Goal: Task Accomplishment & Management: Complete application form

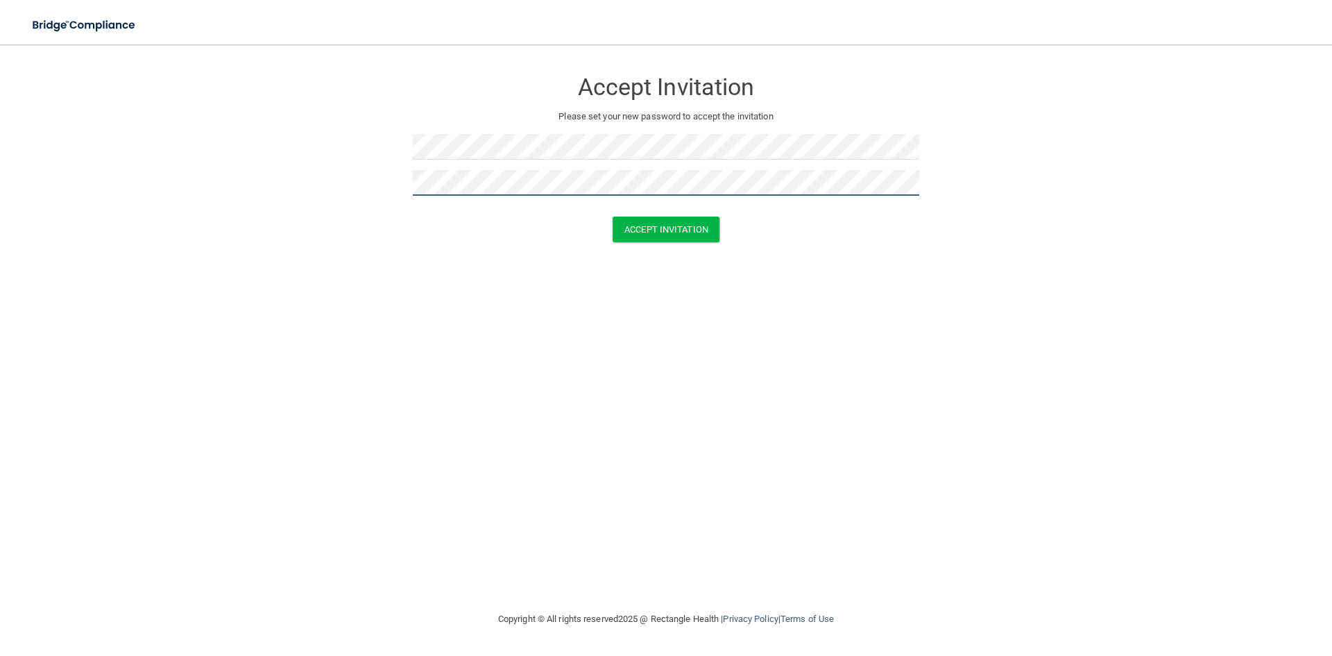
click at [613, 216] on button "Accept Invitation" at bounding box center [666, 229] width 107 height 26
click at [131, 136] on form "Accept Invitation Please set your new password to accept the invitation Token i…" at bounding box center [666, 168] width 1277 height 221
click at [613, 237] on button "Accept Invitation" at bounding box center [666, 250] width 107 height 26
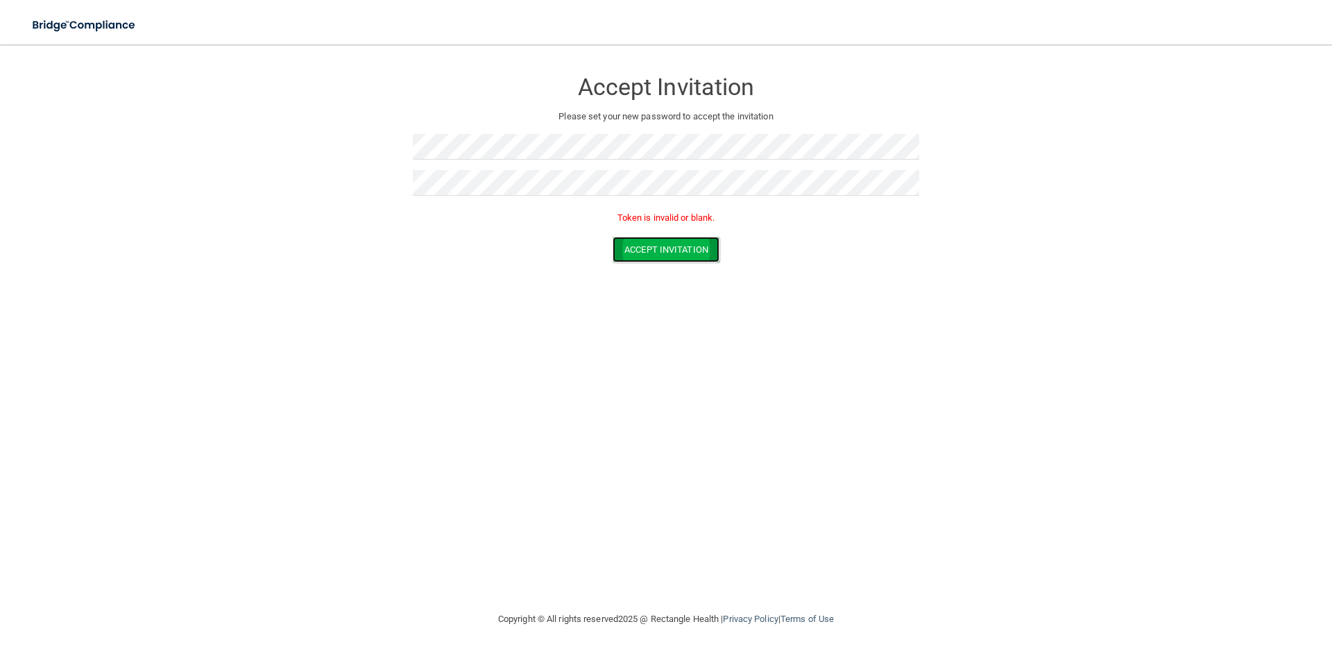
click at [656, 253] on button "Accept Invitation" at bounding box center [666, 250] width 107 height 26
click at [219, 170] on form "Accept Invitation Please set your new password to accept the invitation Token i…" at bounding box center [666, 168] width 1277 height 221
click at [613, 237] on button "Accept Invitation" at bounding box center [666, 250] width 107 height 26
click at [218, 153] on form "Accept Invitation Please set your new password to accept the invitation Token i…" at bounding box center [666, 168] width 1277 height 221
click at [157, 184] on form "Accept Invitation Please set your new password to accept the invitation Token i…" at bounding box center [666, 168] width 1277 height 221
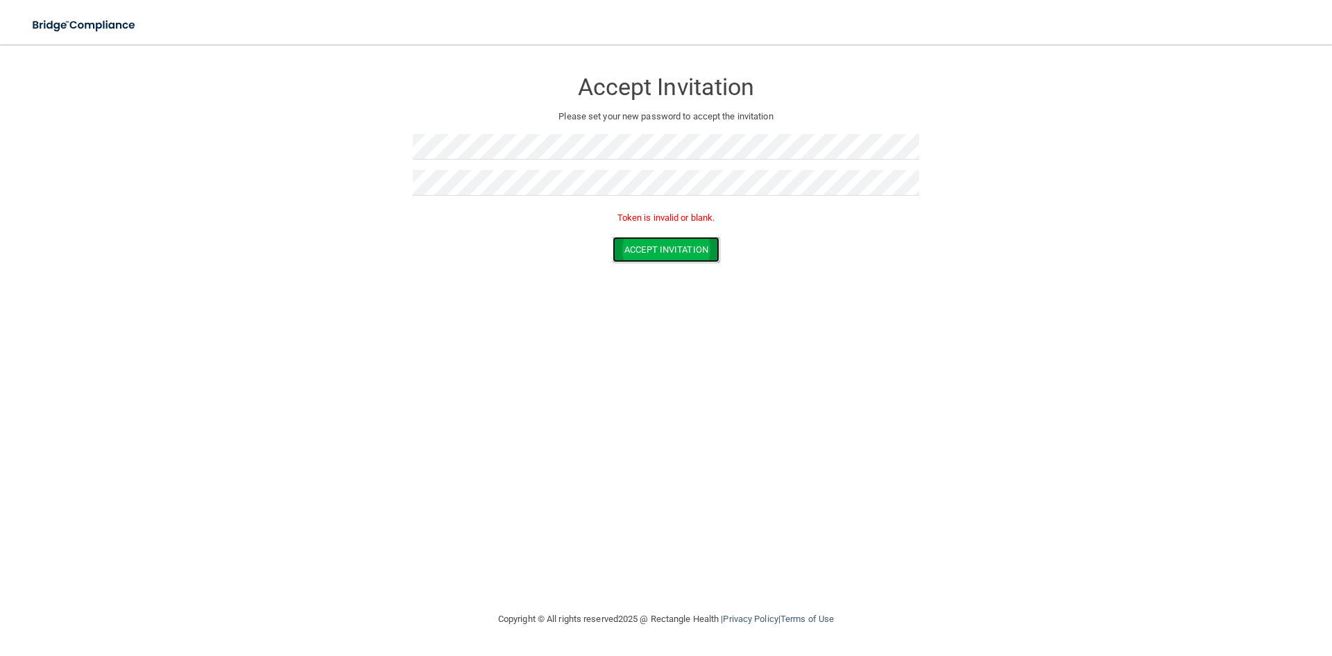
click at [685, 253] on button "Accept Invitation" at bounding box center [666, 250] width 107 height 26
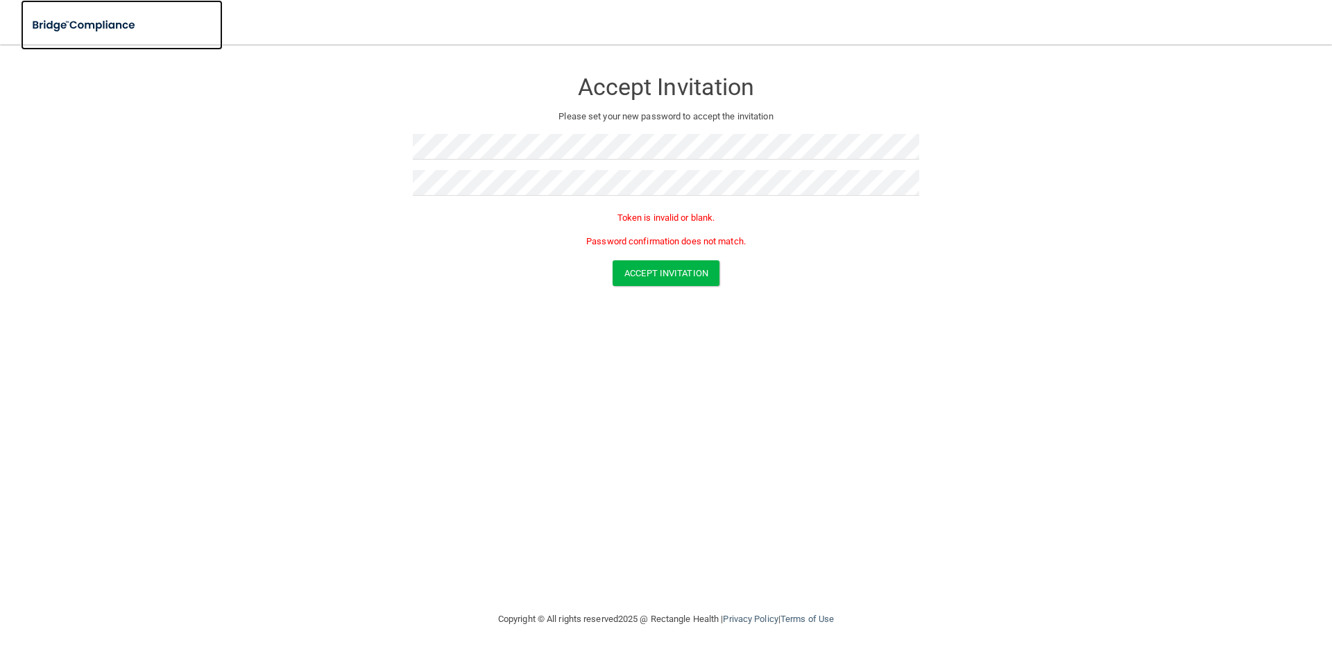
click at [125, 23] on img at bounding box center [85, 25] width 128 height 28
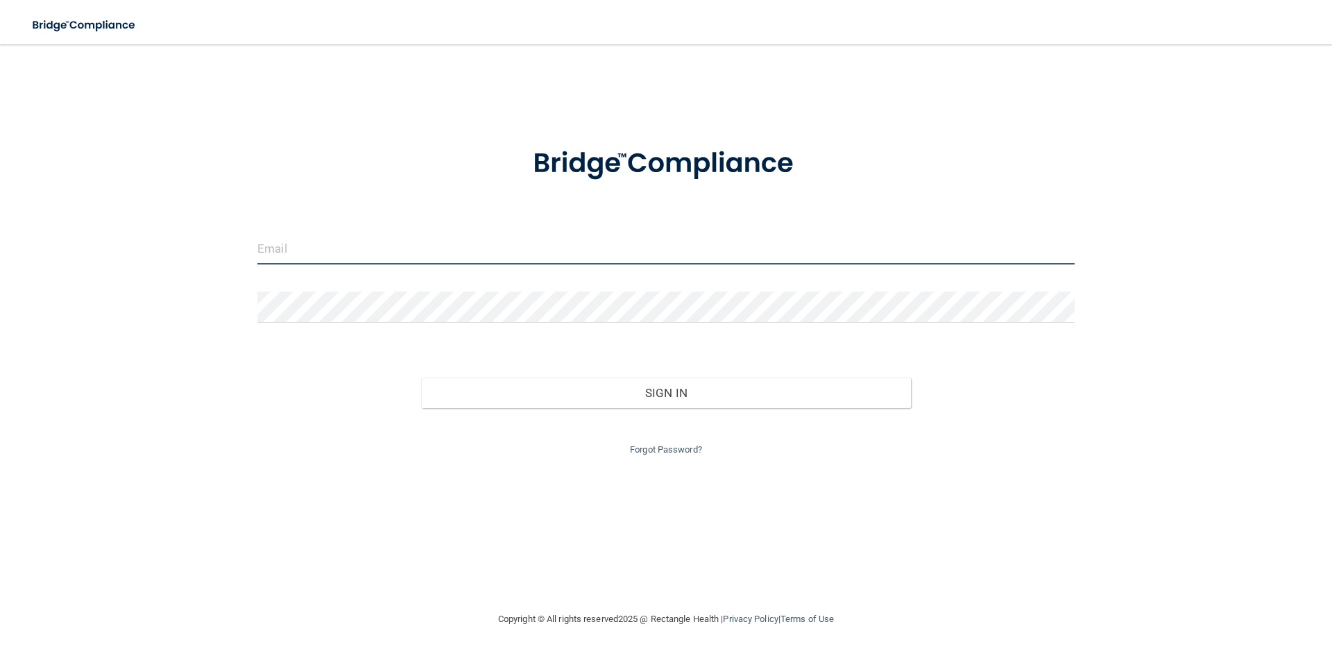
type input "[PERSON_NAME][EMAIL_ADDRESS][DOMAIN_NAME]"
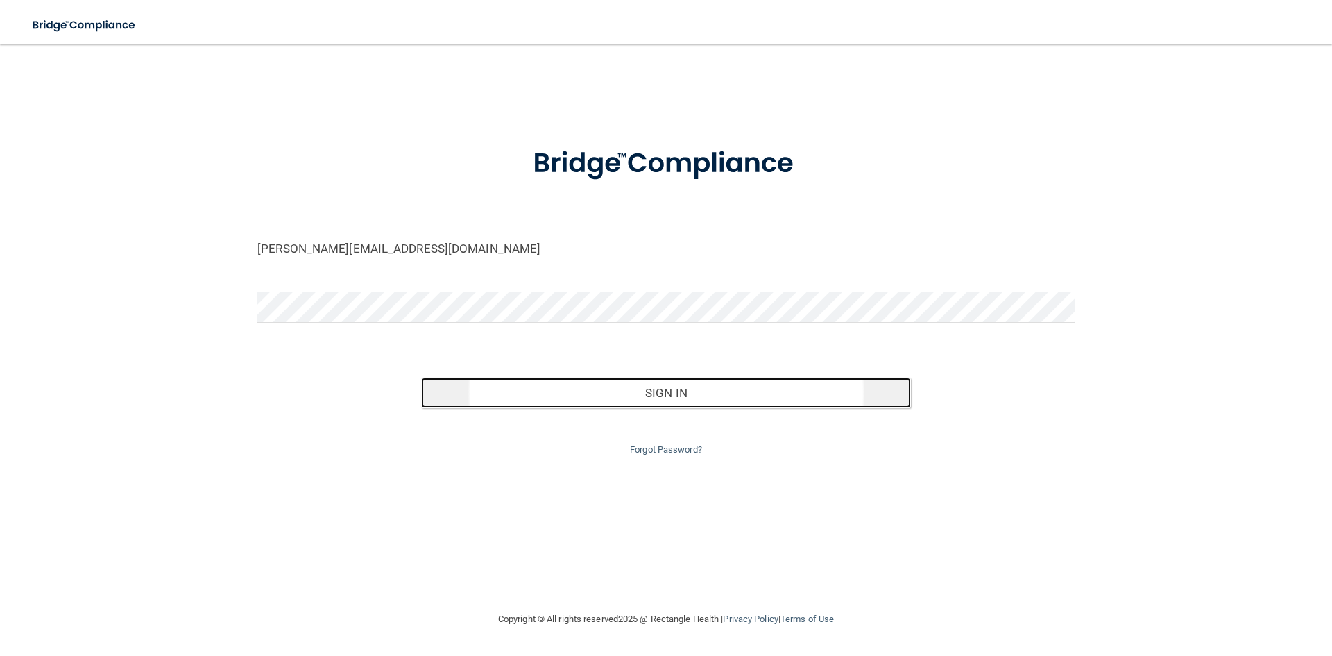
click at [635, 389] on button "Sign In" at bounding box center [666, 392] width 490 height 31
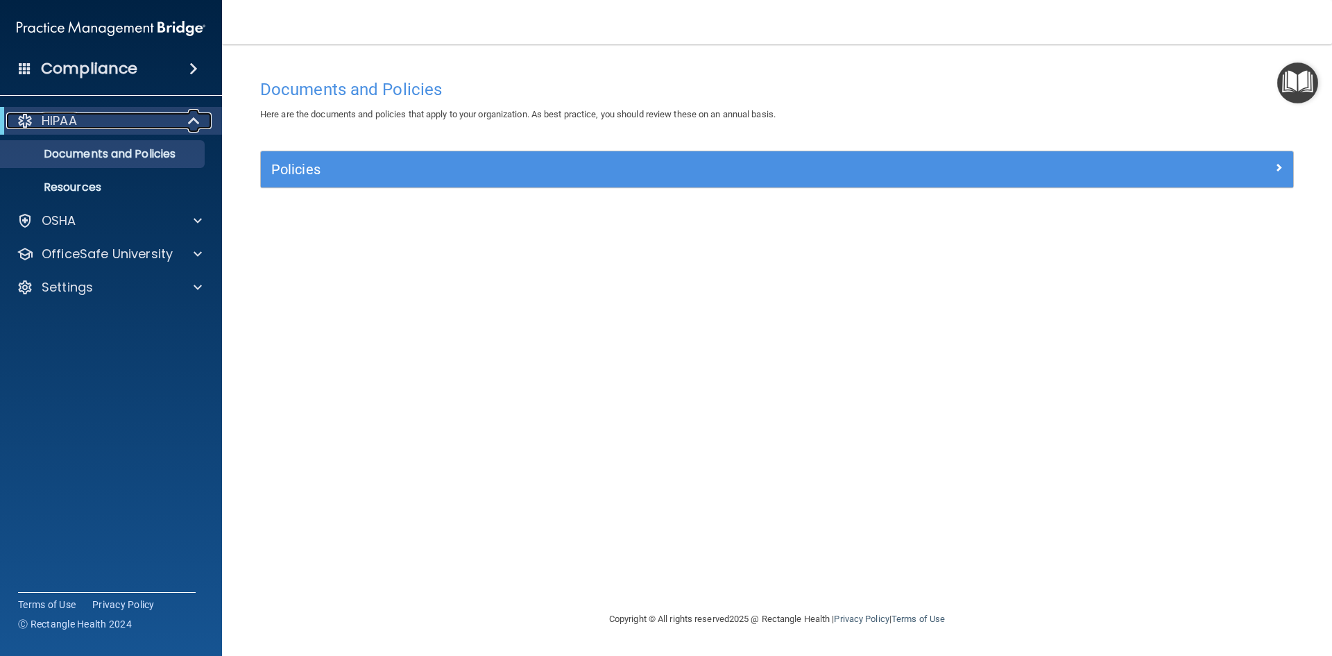
click at [155, 119] on div "HIPAA" at bounding box center [91, 120] width 171 height 17
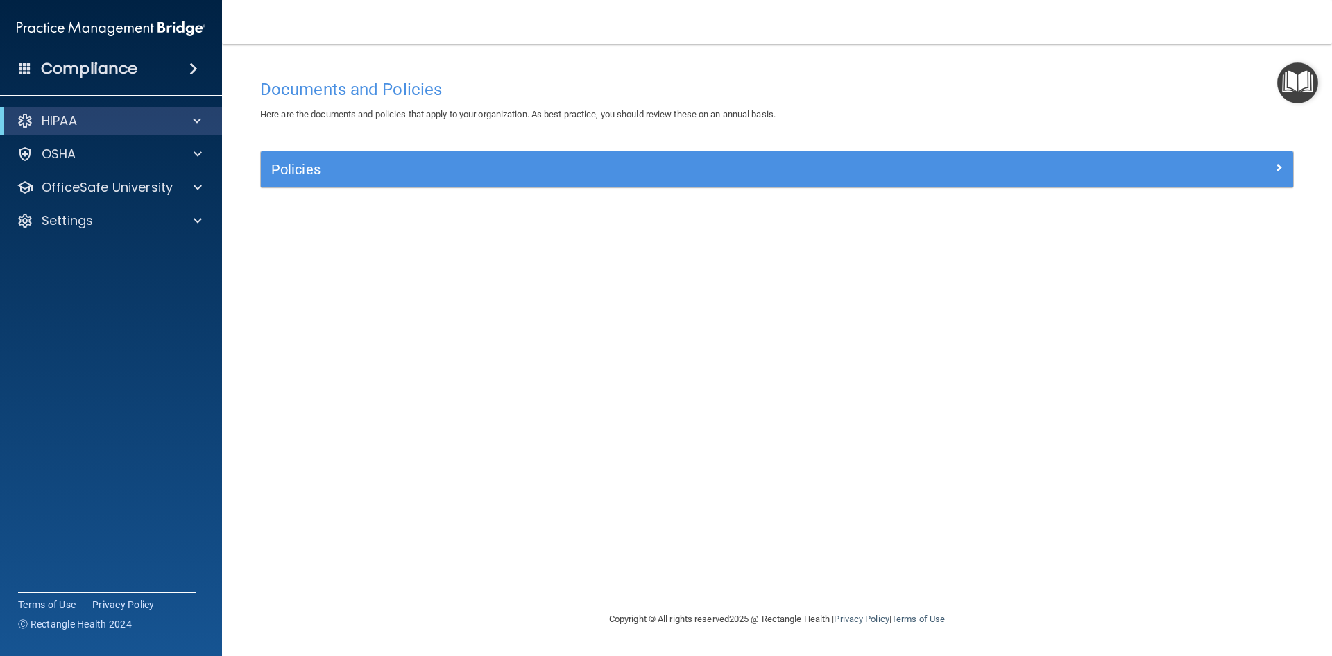
click at [198, 67] on span at bounding box center [193, 68] width 8 height 17
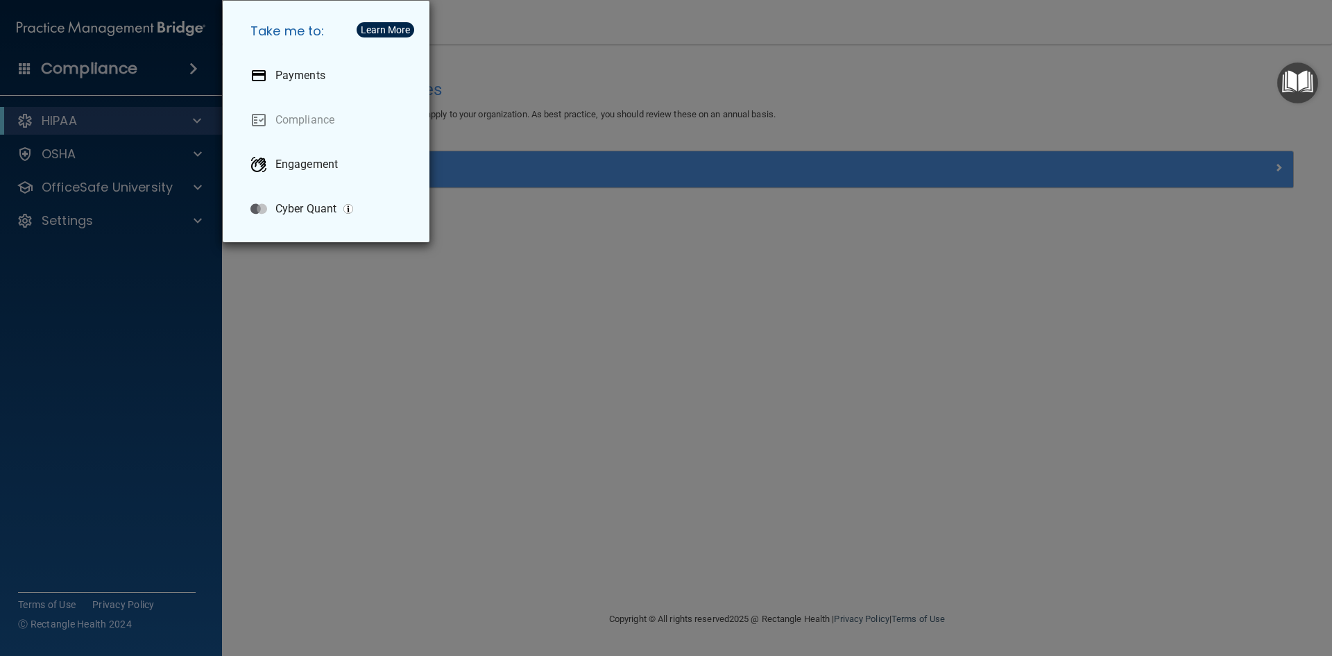
click at [401, 418] on div "Take me to: Payments Compliance Engagement Cyber Quant" at bounding box center [666, 328] width 1332 height 656
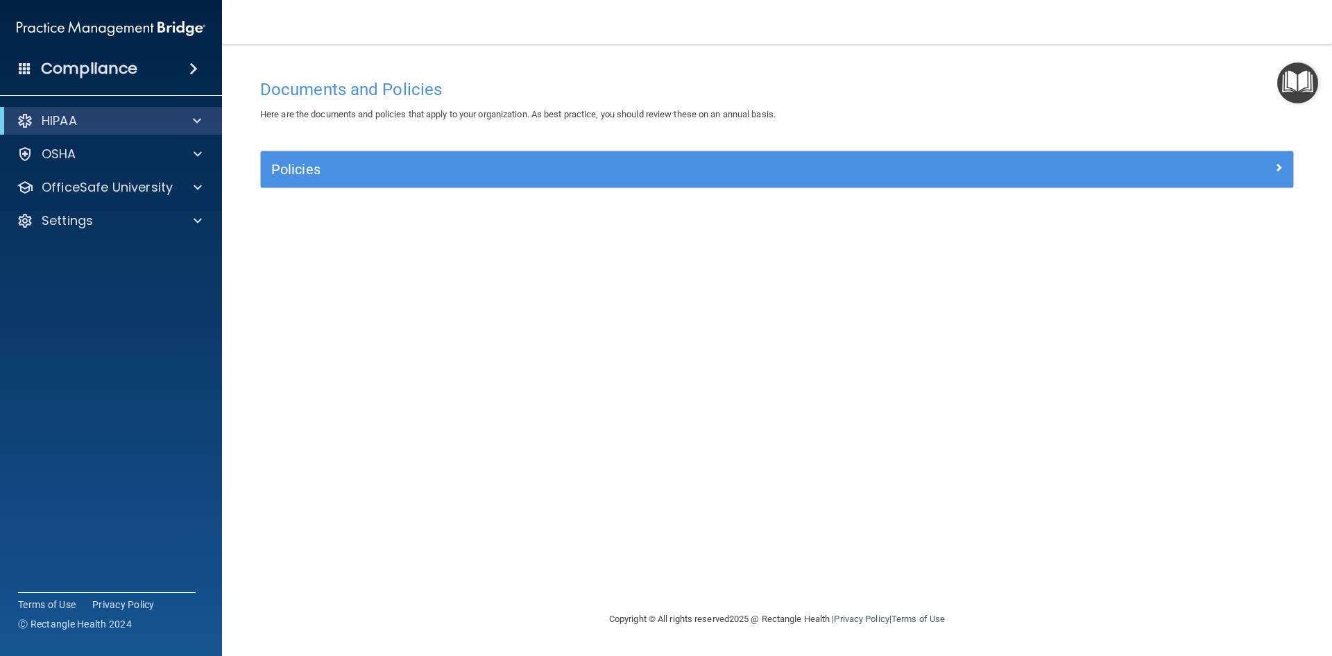
click at [1037, 76] on div "Documents and Policies" at bounding box center [777, 89] width 1055 height 34
click at [606, 252] on div "Documents and Policies Here are the documents and policies that apply to your o…" at bounding box center [777, 341] width 1055 height 538
click at [112, 129] on div "HIPAA" at bounding box center [111, 121] width 222 height 28
click at [191, 118] on div at bounding box center [195, 120] width 34 height 17
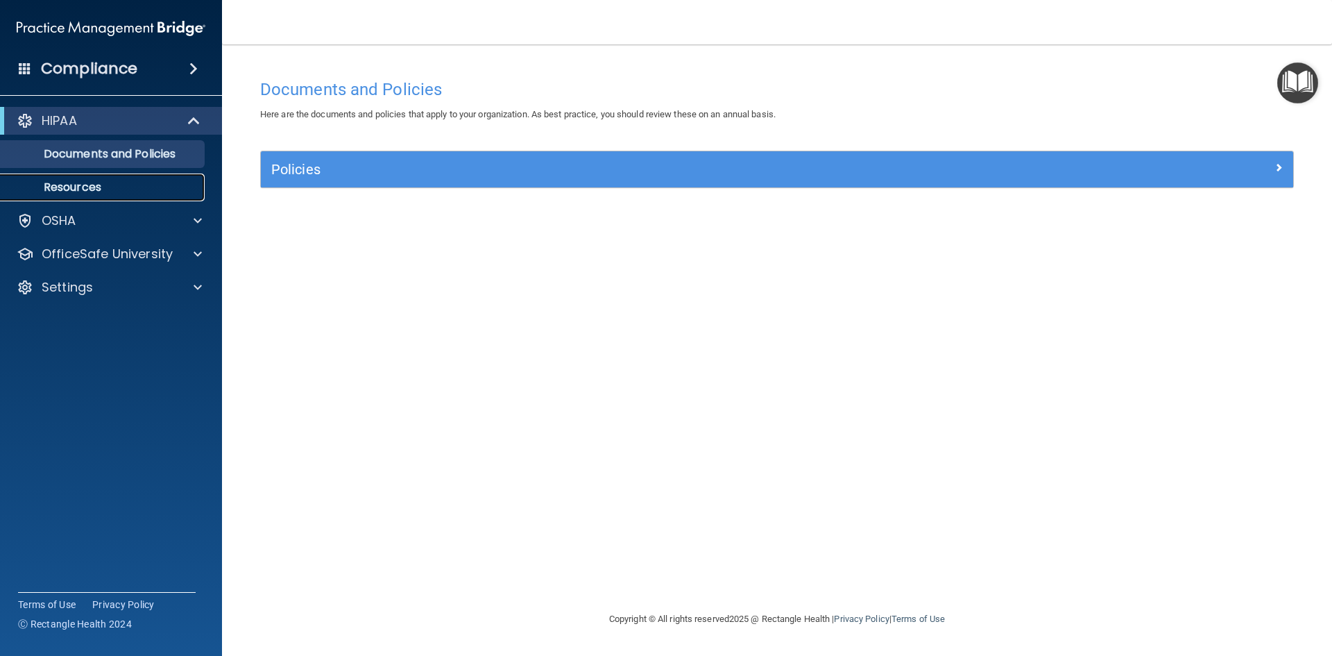
click at [137, 180] on p "Resources" at bounding box center [103, 187] width 189 height 14
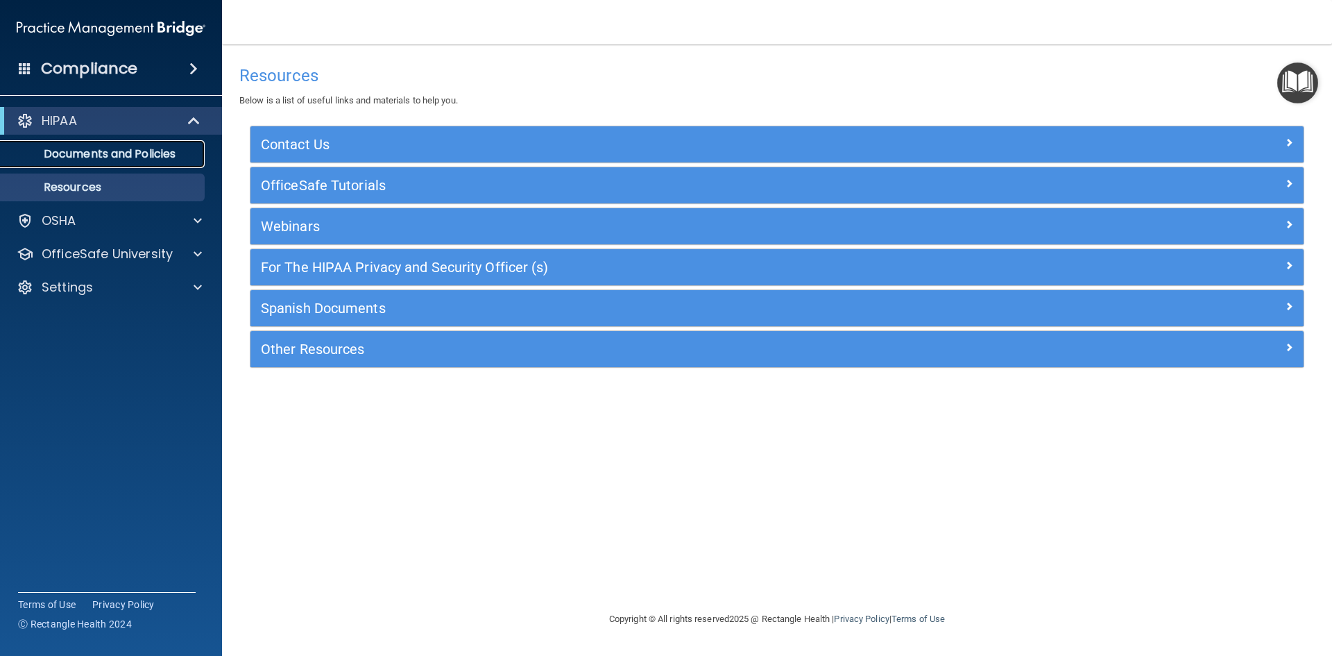
click at [90, 151] on p "Documents and Policies" at bounding box center [103, 154] width 189 height 14
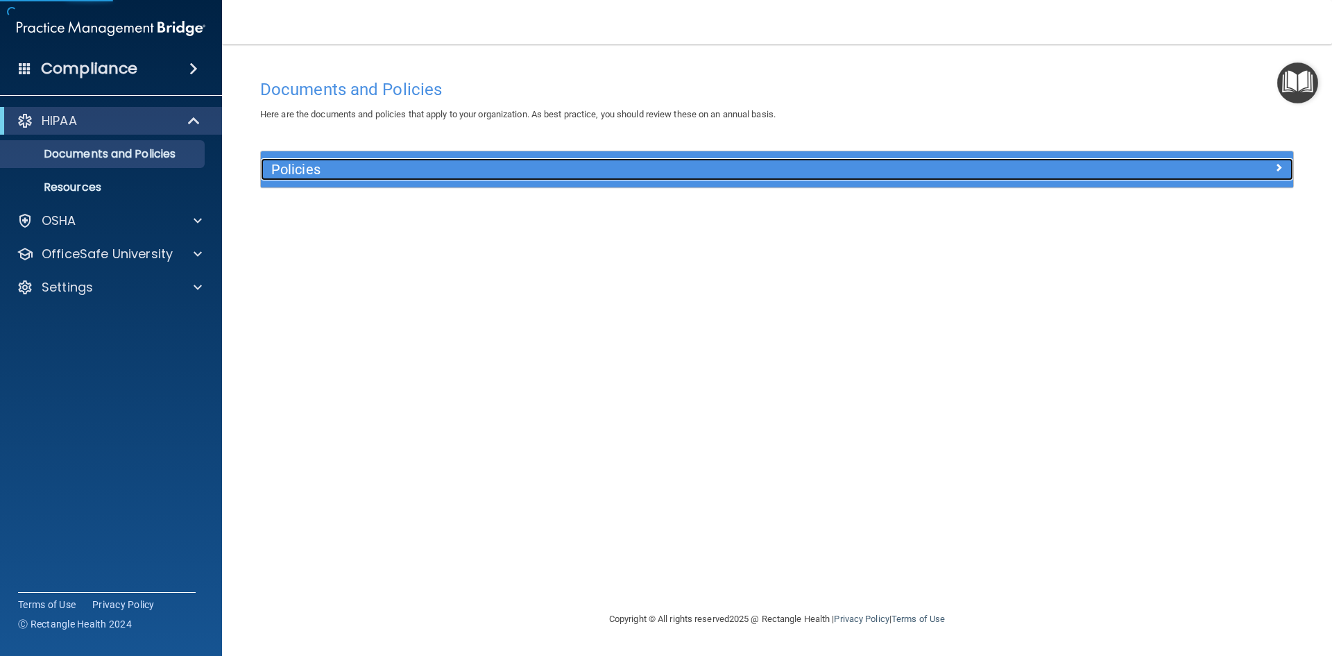
click at [418, 177] on h5 "Policies" at bounding box center [647, 169] width 753 height 15
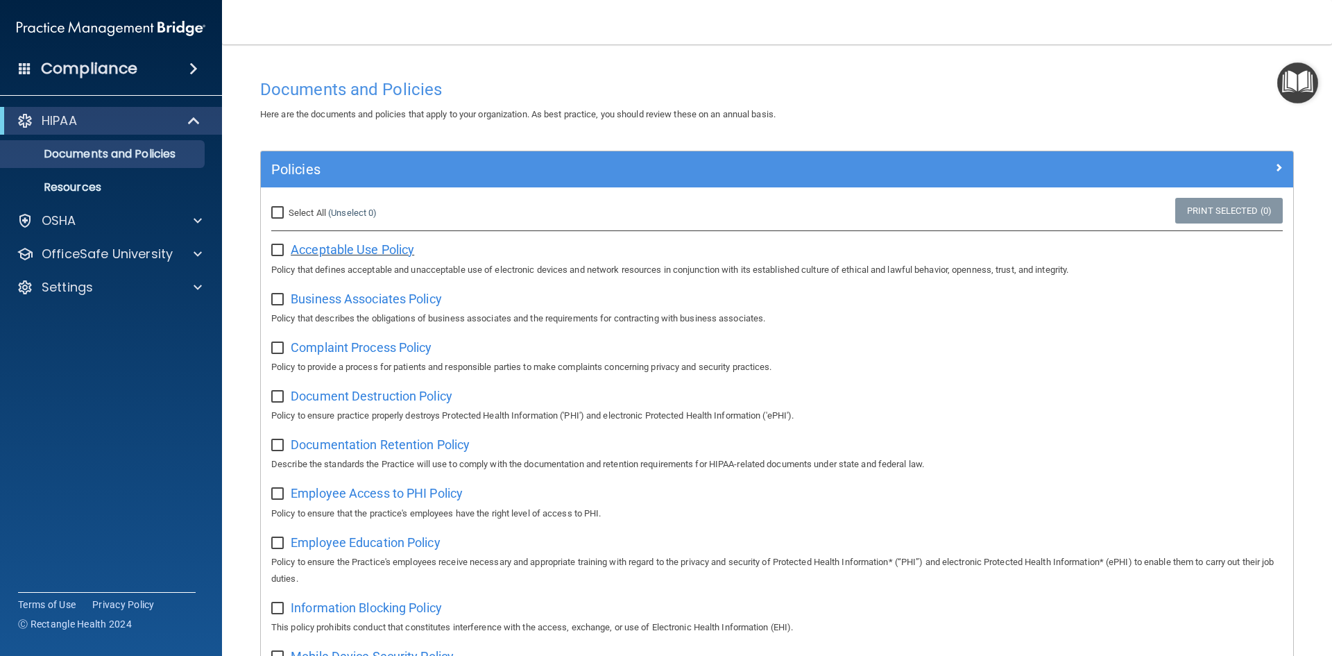
click at [343, 249] on span "Acceptable Use Policy" at bounding box center [352, 249] width 123 height 15
click at [151, 230] on div "OSHA" at bounding box center [111, 221] width 223 height 28
click at [179, 227] on div at bounding box center [195, 220] width 35 height 17
click at [153, 317] on p "OfficeSafe University" at bounding box center [107, 320] width 131 height 17
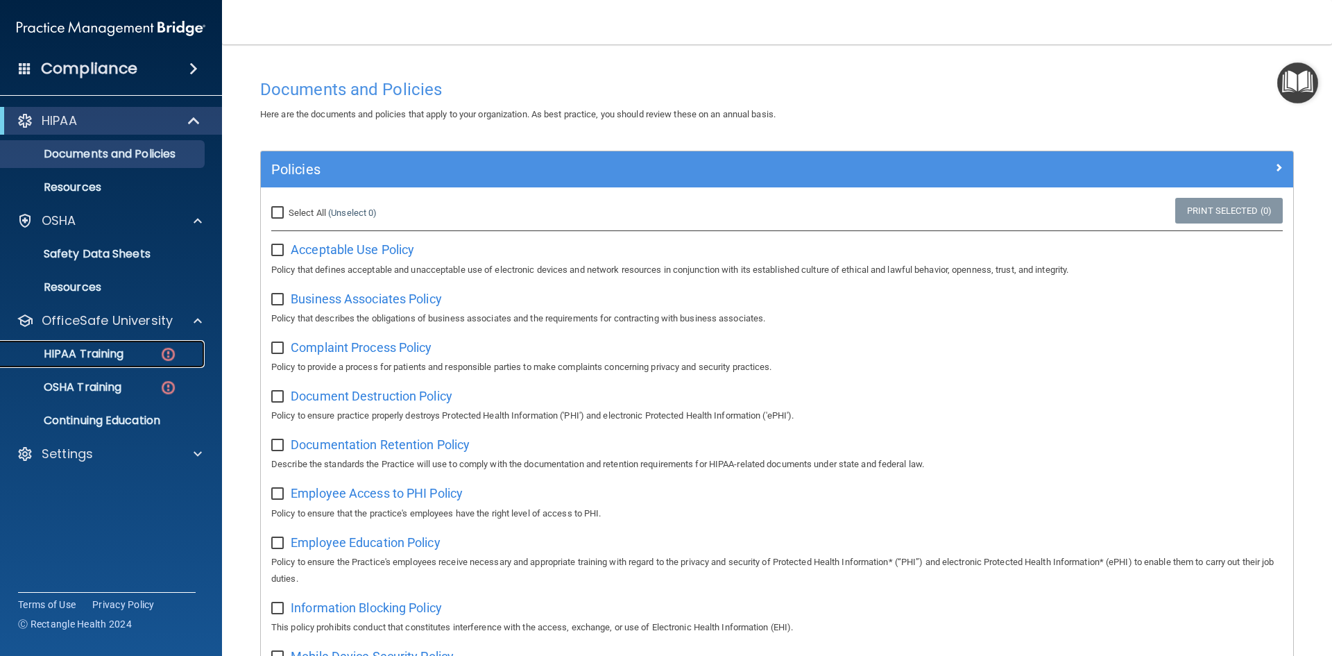
click at [147, 352] on div "HIPAA Training" at bounding box center [103, 354] width 189 height 14
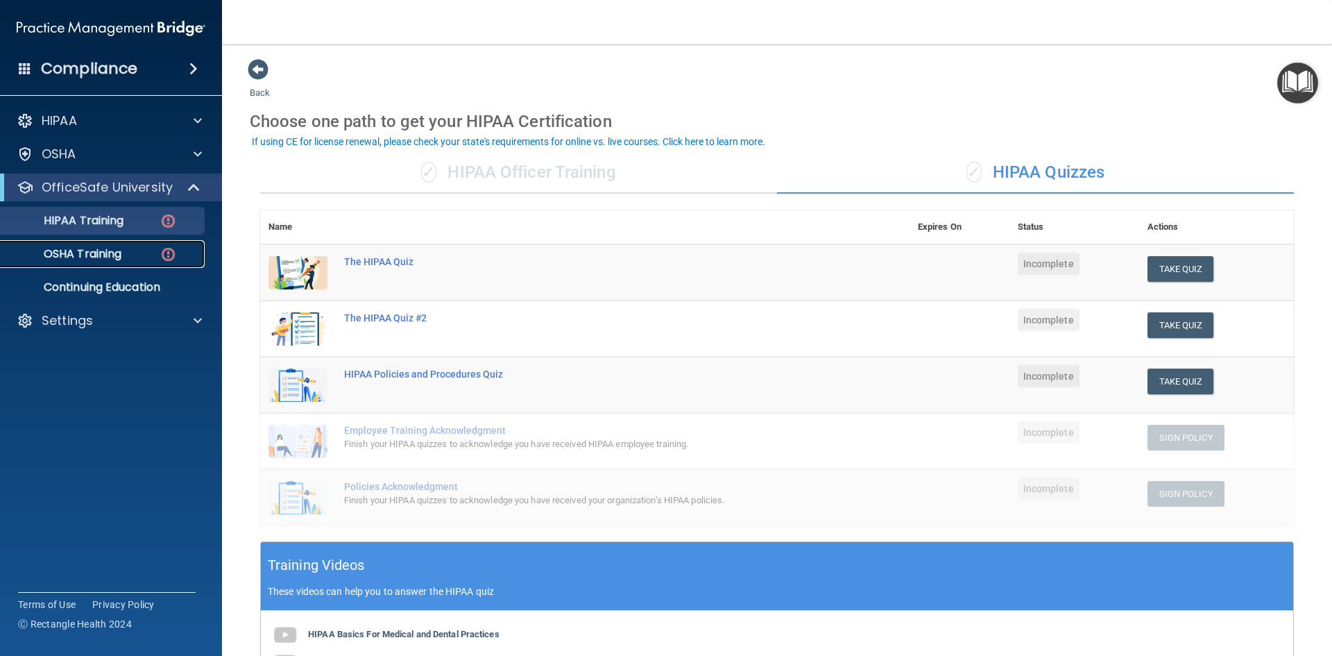
click at [137, 259] on div "OSHA Training" at bounding box center [103, 254] width 189 height 14
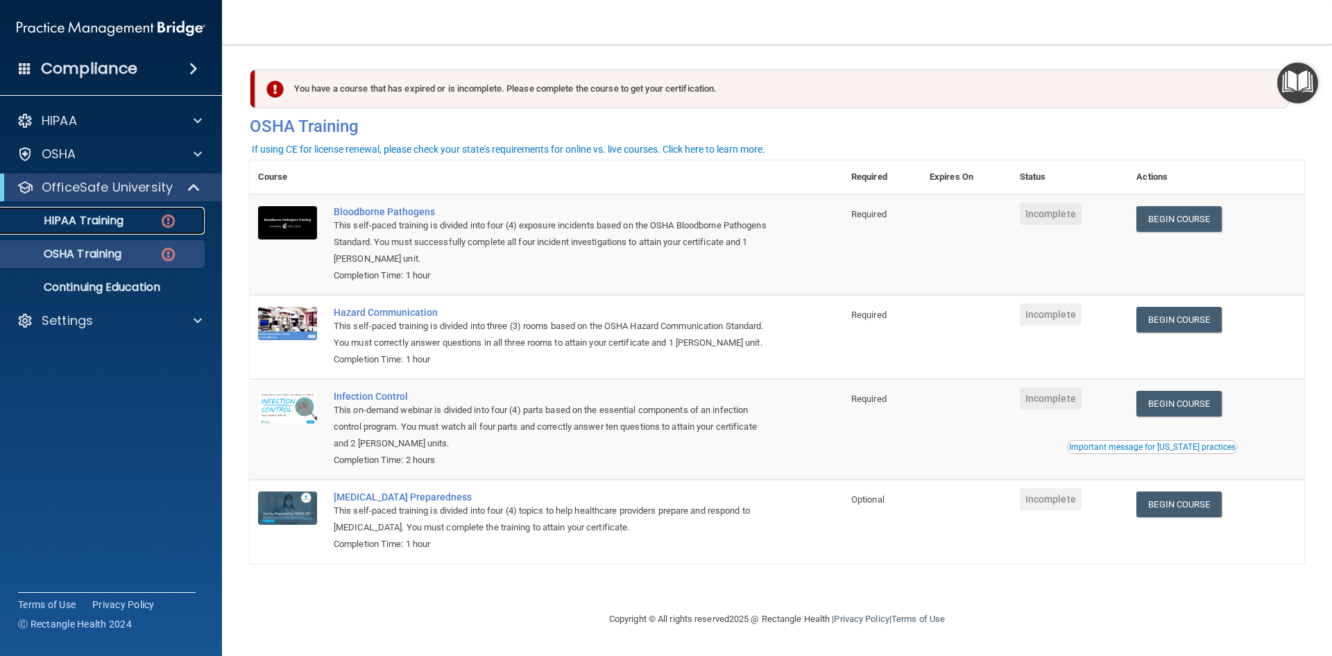
click at [108, 208] on link "HIPAA Training" at bounding box center [95, 221] width 219 height 28
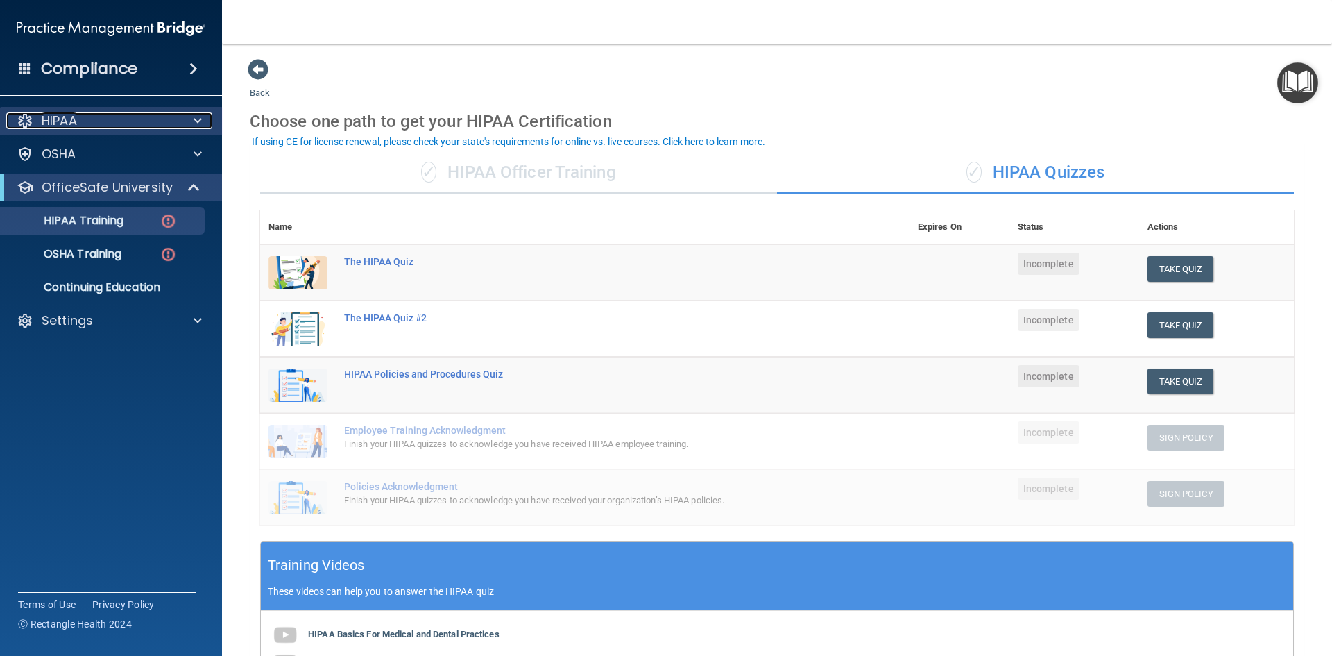
click at [89, 124] on div "HIPAA" at bounding box center [92, 120] width 172 height 17
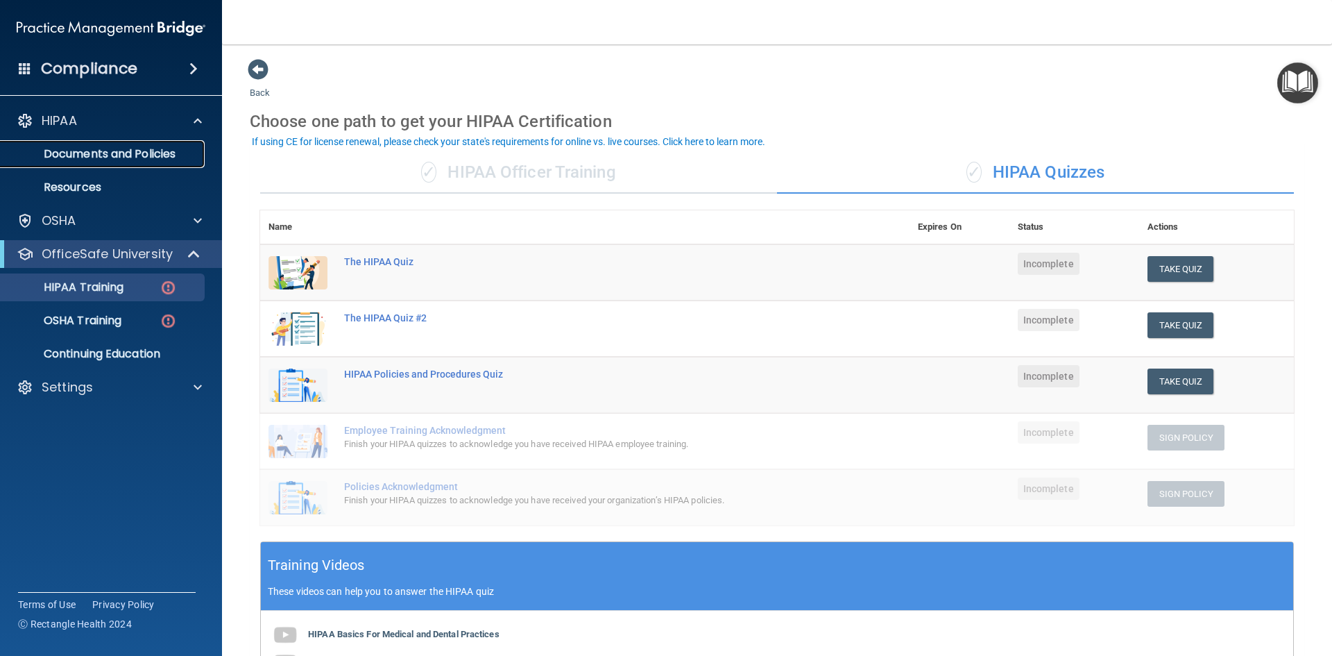
click at [103, 162] on link "Documents and Policies" at bounding box center [95, 154] width 219 height 28
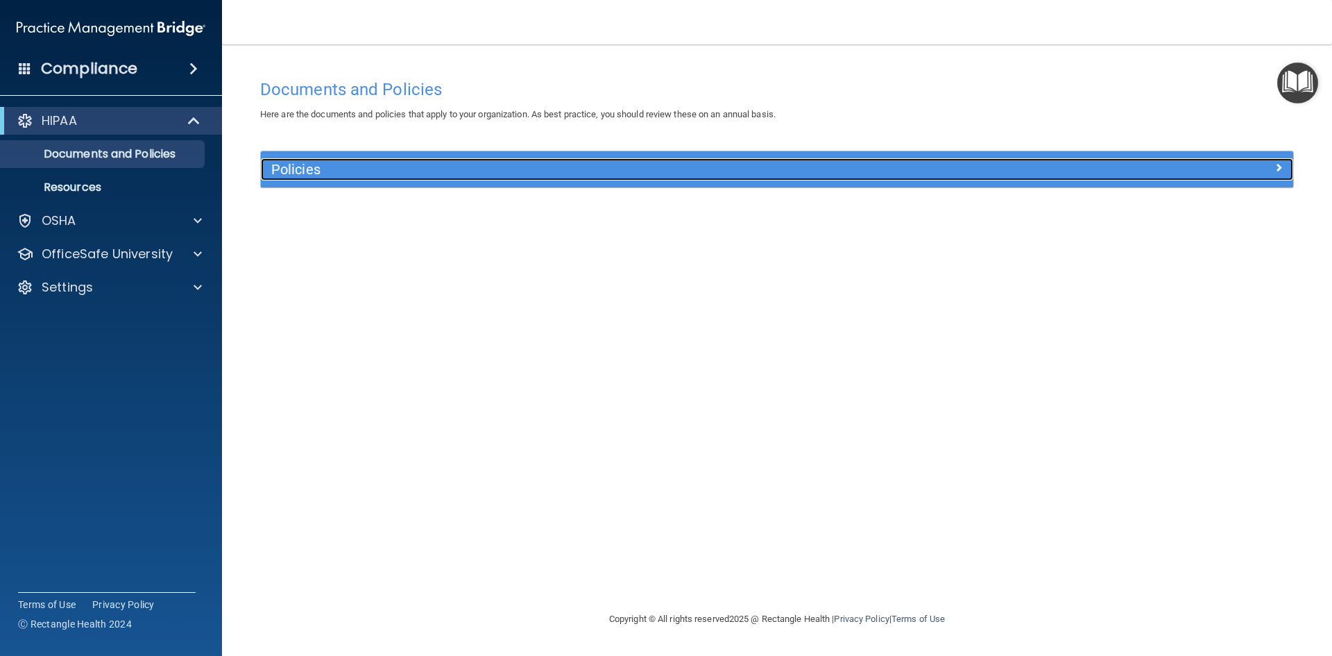
click at [395, 172] on h5 "Policies" at bounding box center [647, 169] width 753 height 15
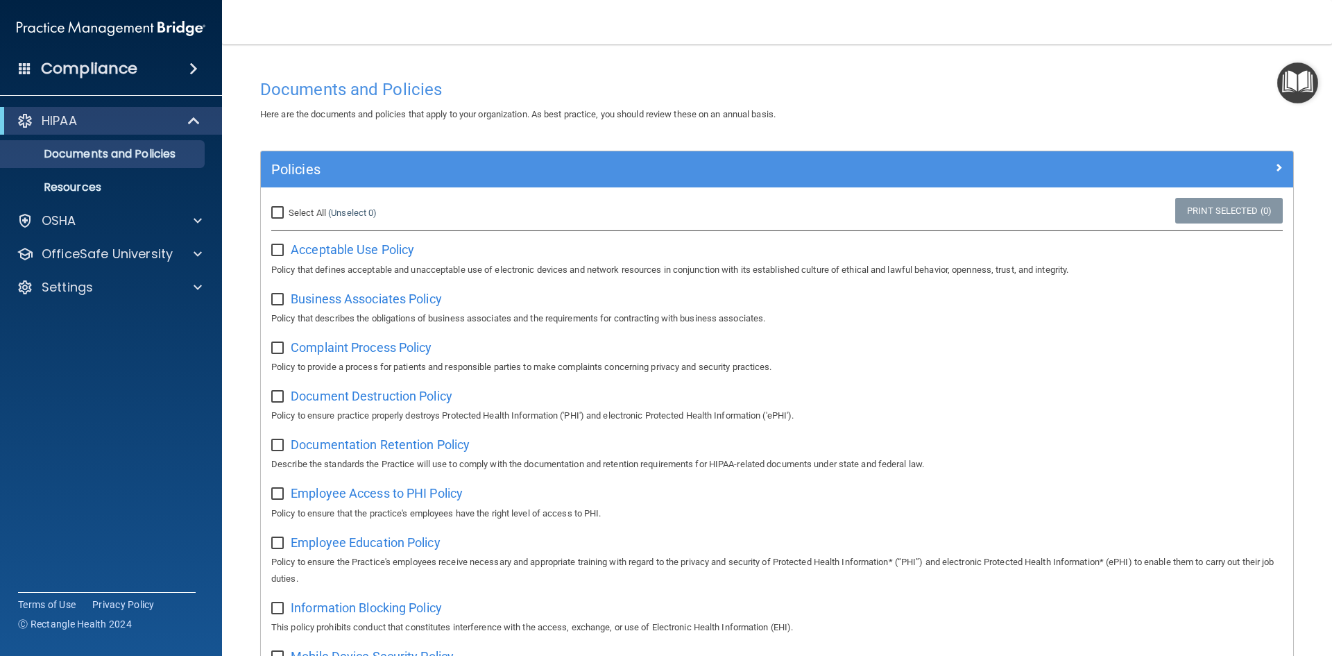
click at [274, 209] on input "Select All (Unselect 0) Unselect All" at bounding box center [279, 212] width 16 height 11
checkbox input "true"
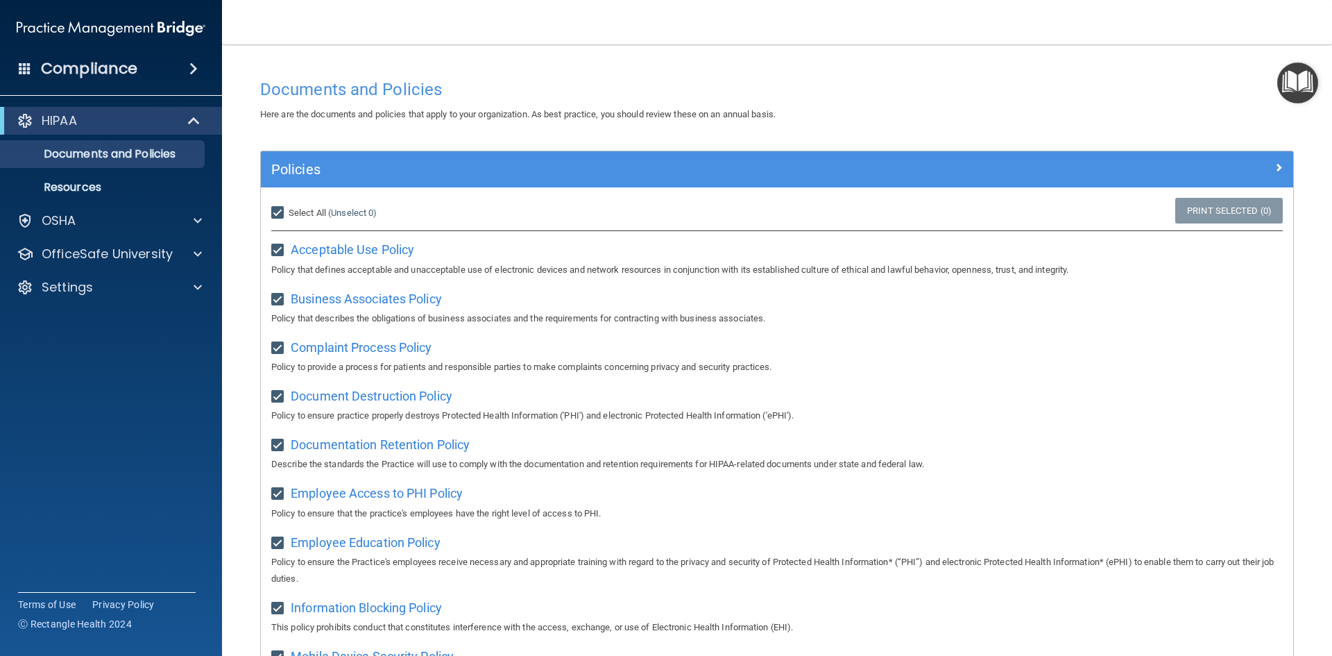
checkbox input "true"
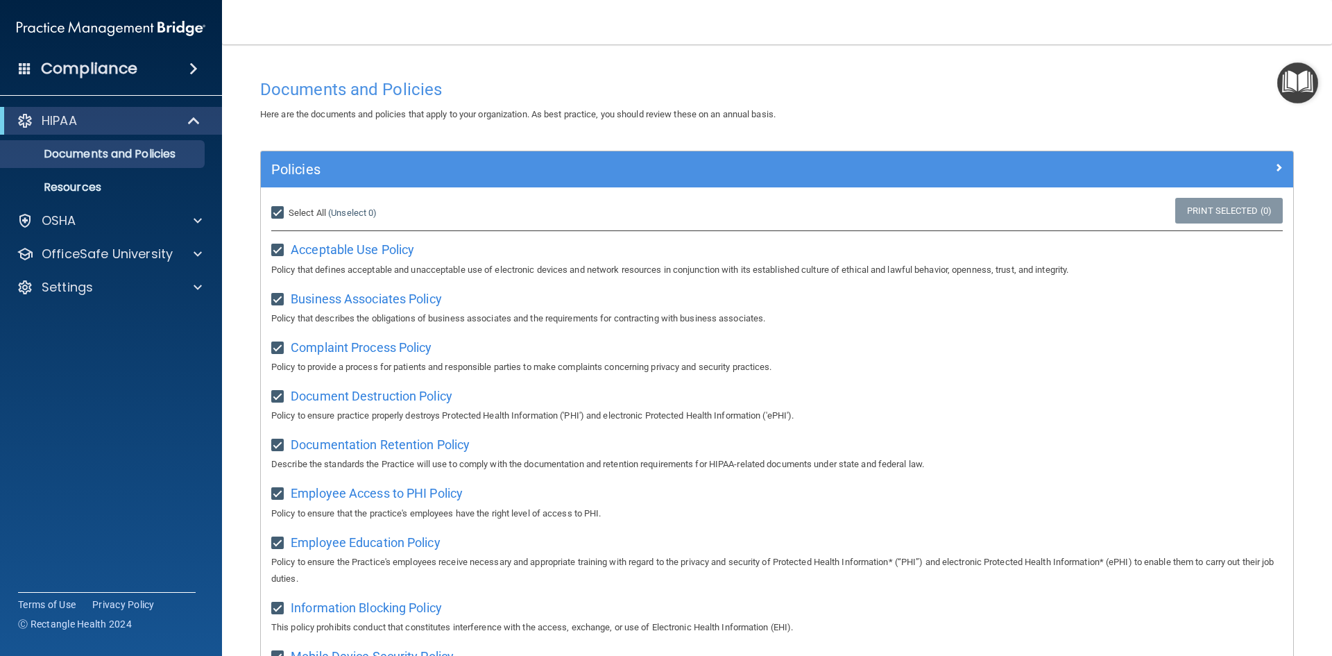
checkbox input "true"
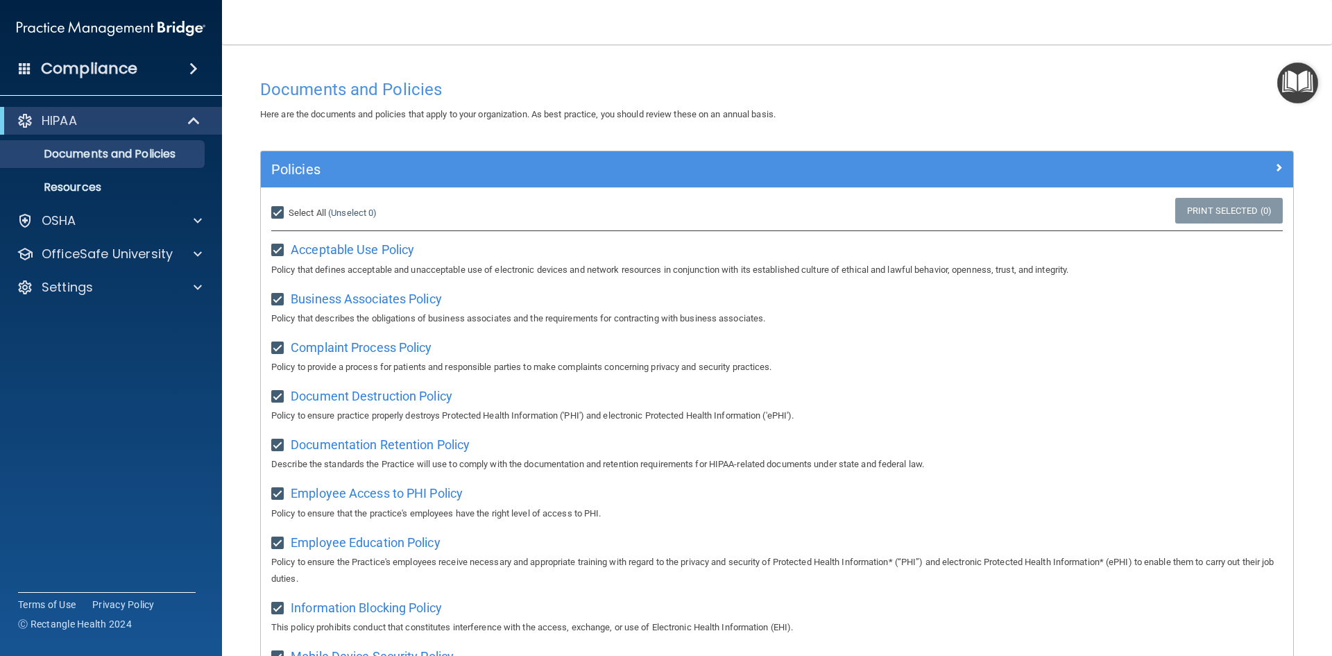
checkbox input "true"
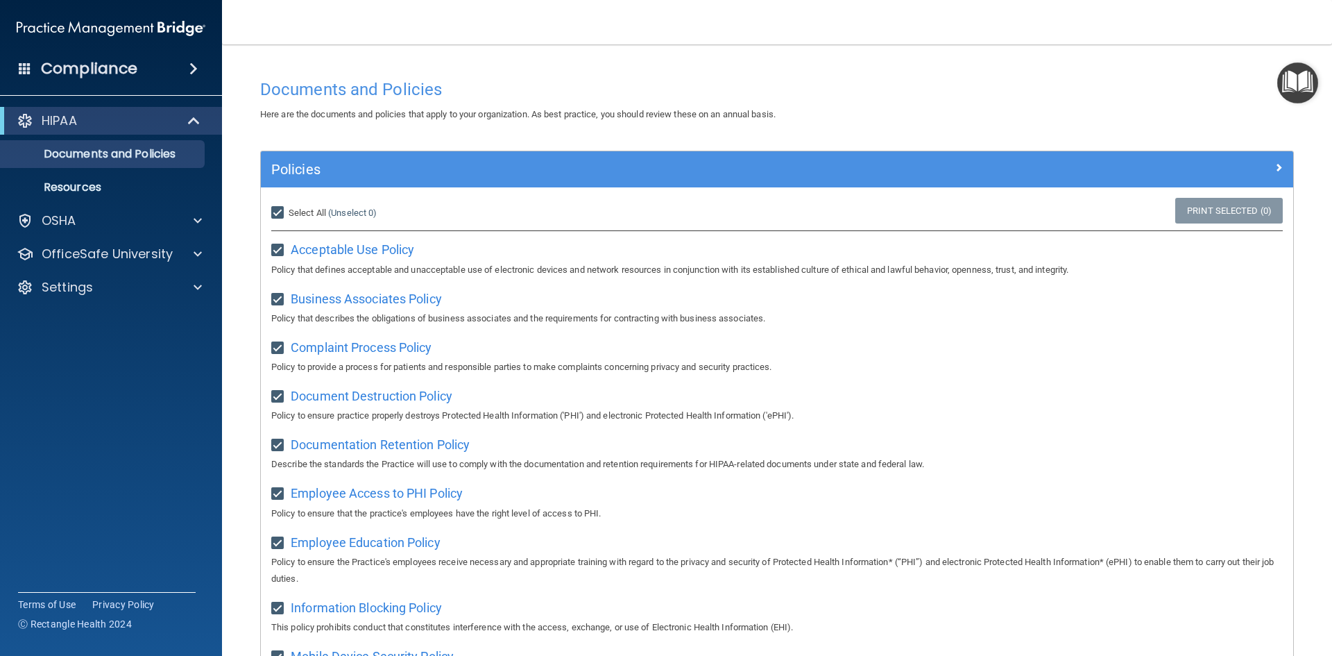
checkbox input "true"
click at [276, 212] on input "Select All (Unselect 21) Unselect All" at bounding box center [279, 212] width 16 height 11
checkbox input "false"
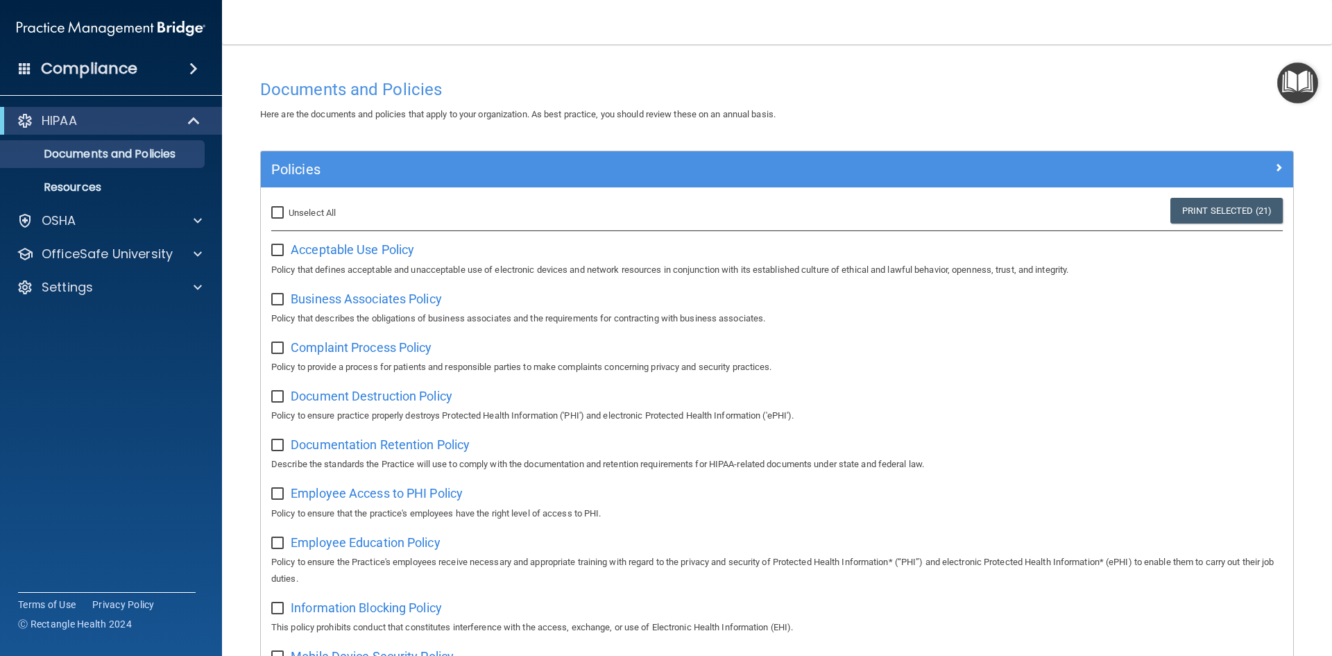
checkbox input "false"
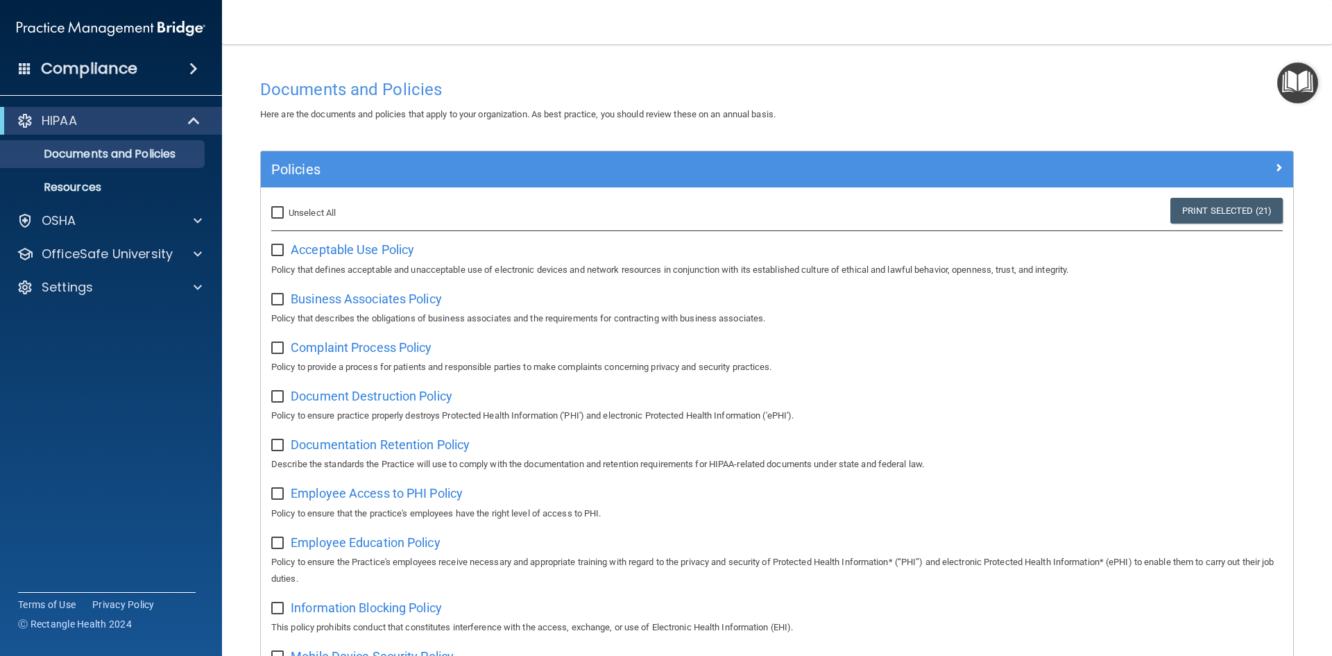
checkbox input "false"
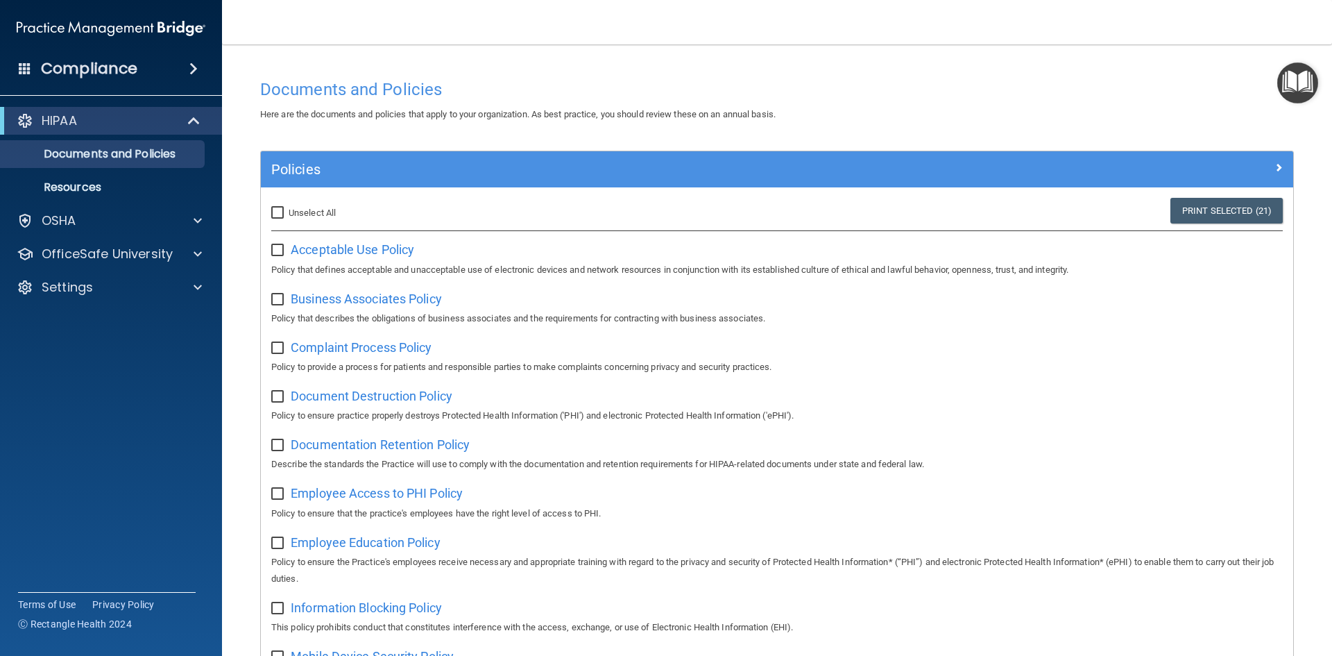
checkbox input "false"
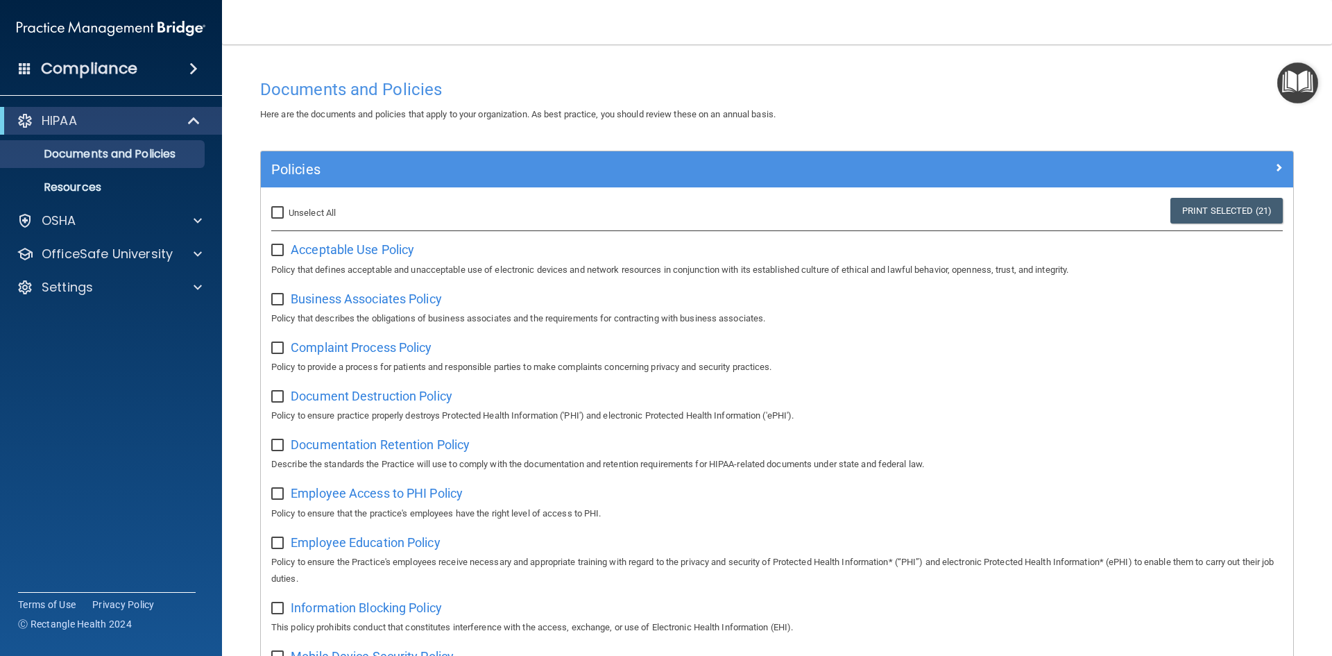
checkbox input "false"
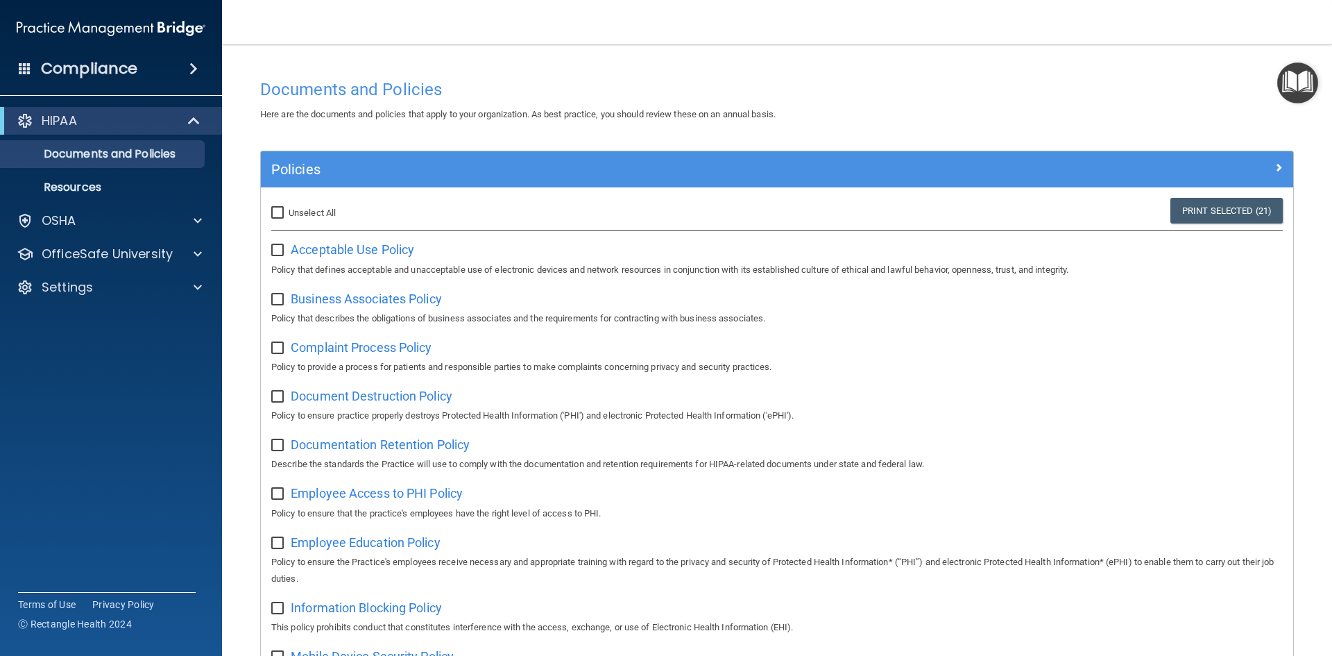
checkbox input "false"
click at [334, 249] on span "Acceptable Use Policy" at bounding box center [352, 249] width 123 height 15
click at [108, 212] on div "OSHA" at bounding box center [111, 221] width 223 height 28
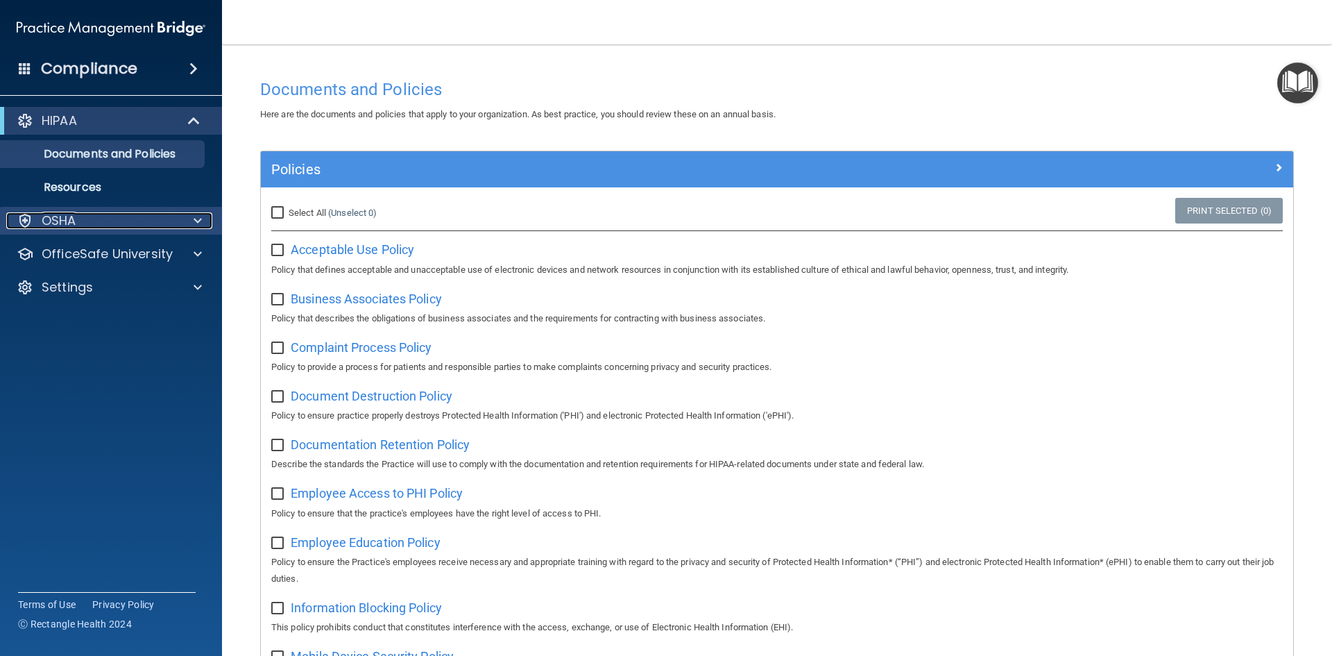
click at [200, 221] on span at bounding box center [198, 220] width 8 height 17
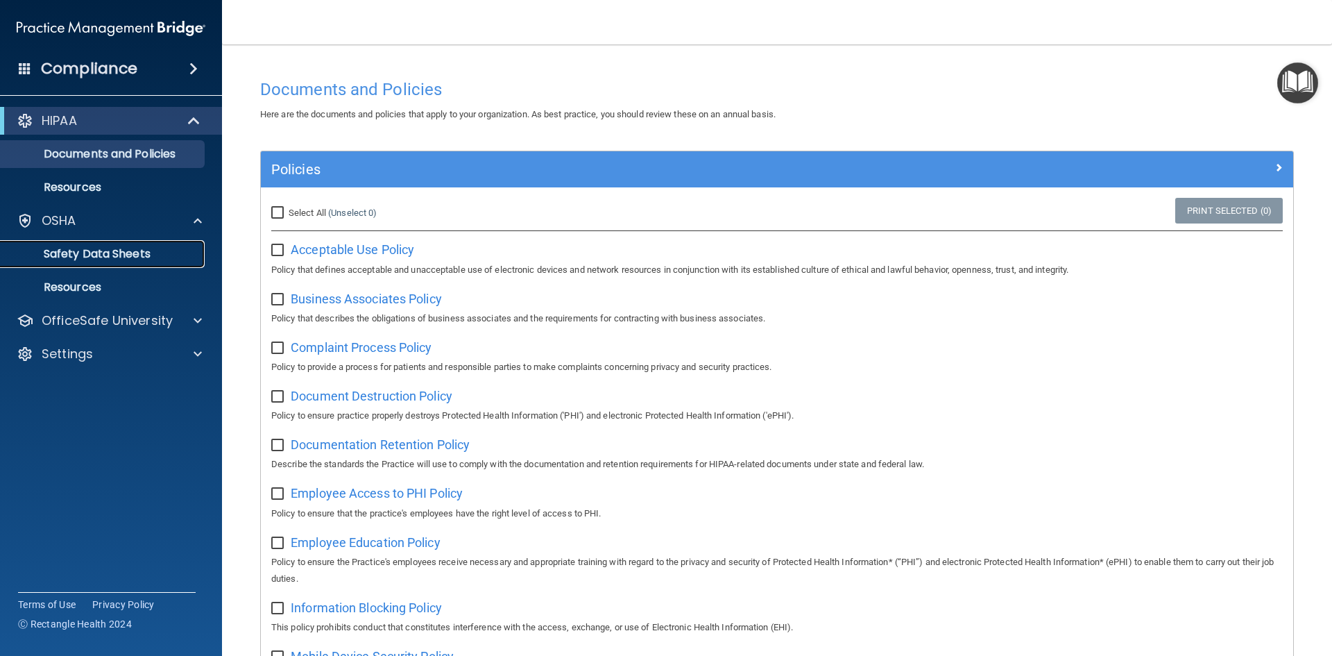
click at [159, 255] on p "Safety Data Sheets" at bounding box center [103, 254] width 189 height 14
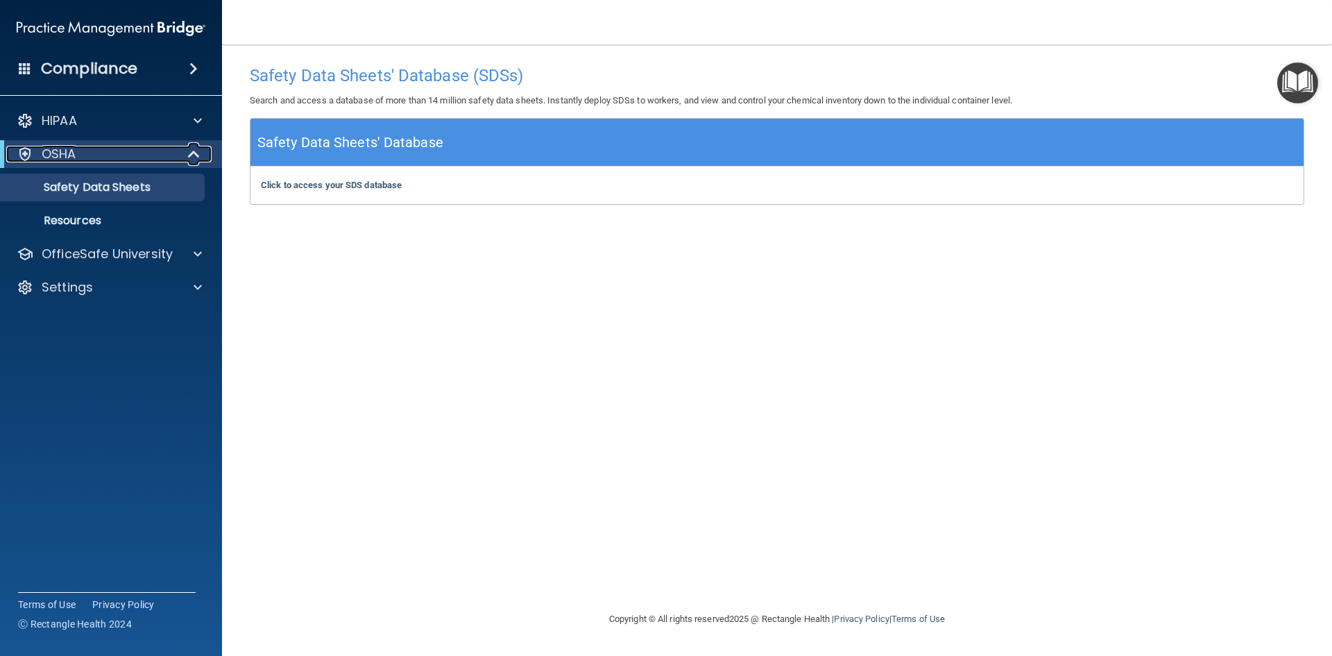
click at [64, 157] on p "OSHA" at bounding box center [59, 154] width 35 height 17
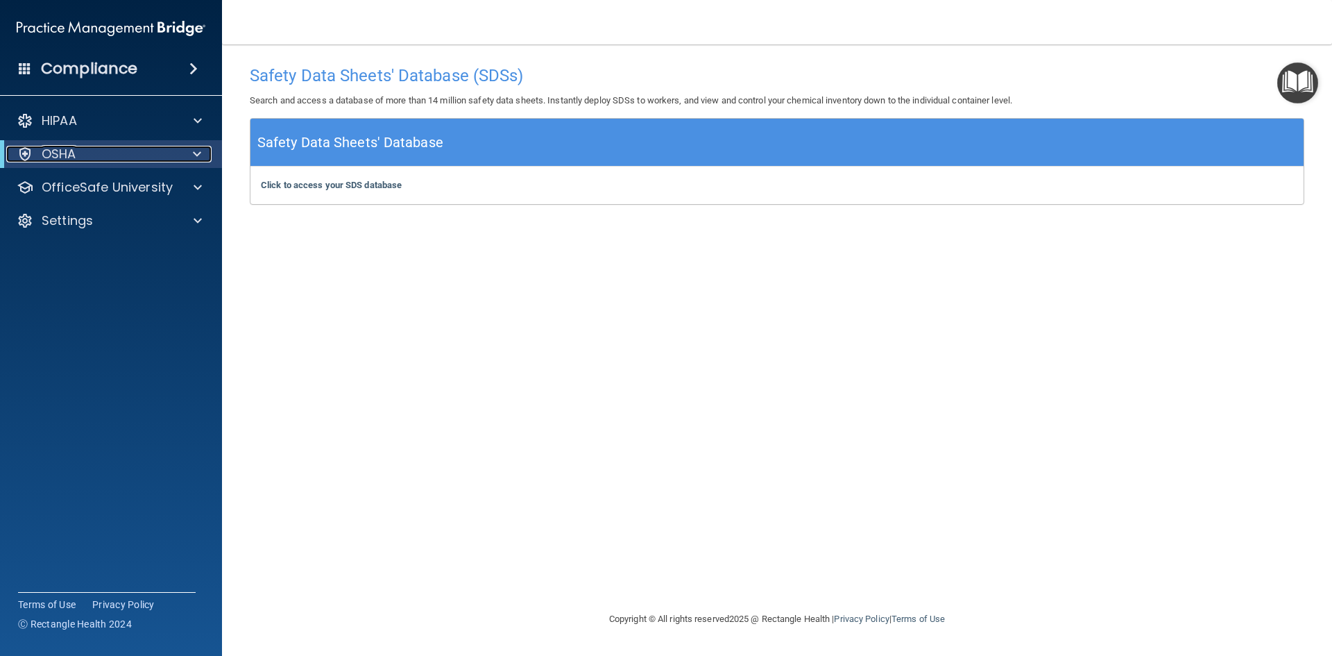
click at [67, 158] on p "OSHA" at bounding box center [59, 154] width 35 height 17
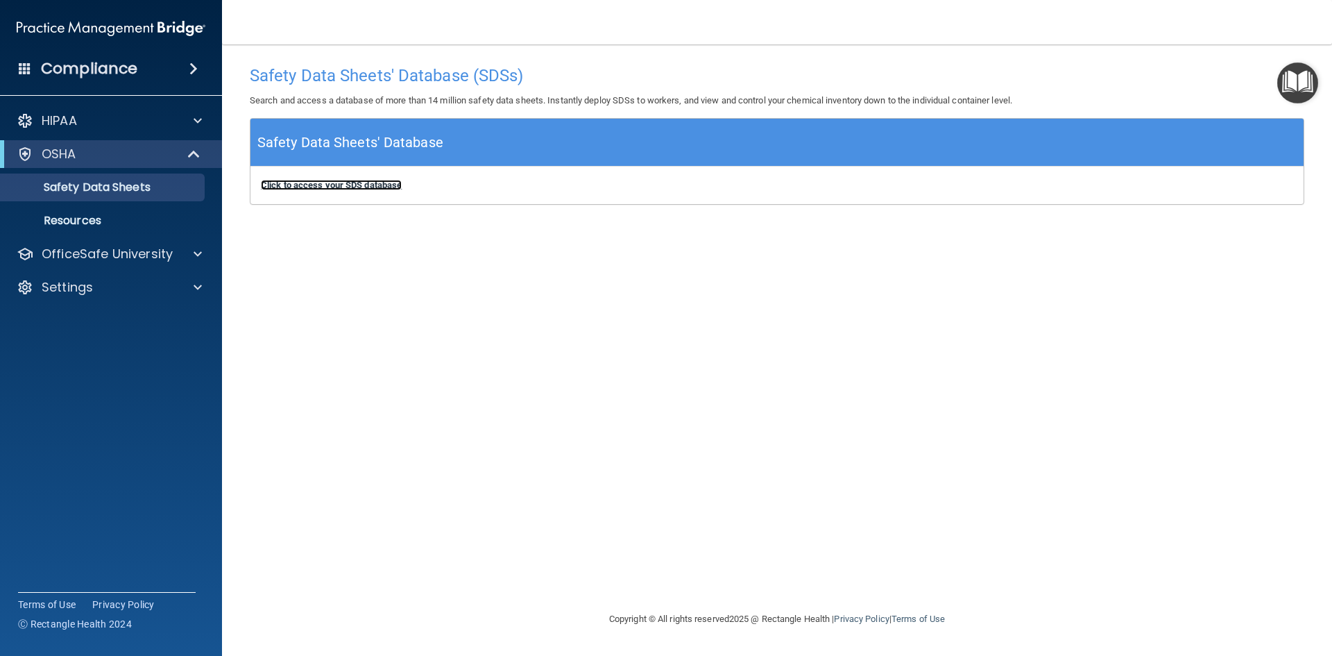
click at [334, 189] on b "Click to access your SDS database" at bounding box center [331, 185] width 141 height 10
click at [102, 212] on link "Resources" at bounding box center [95, 221] width 219 height 28
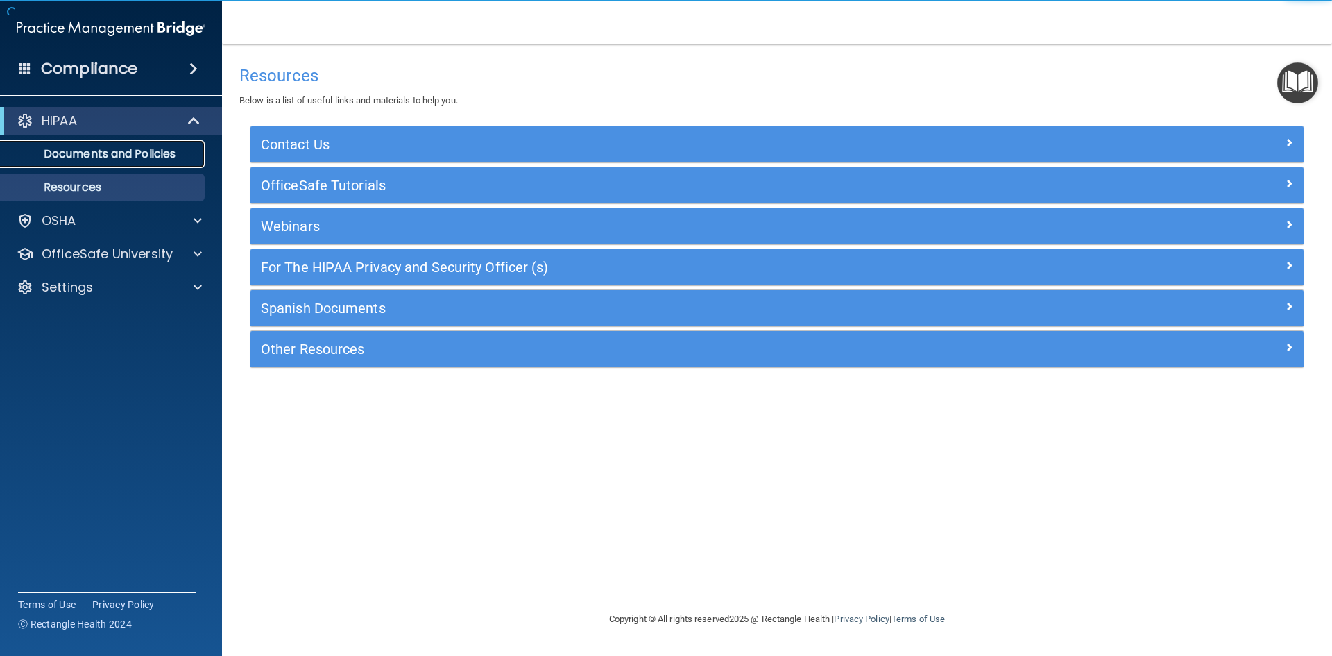
click at [115, 152] on p "Documents and Policies" at bounding box center [103, 154] width 189 height 14
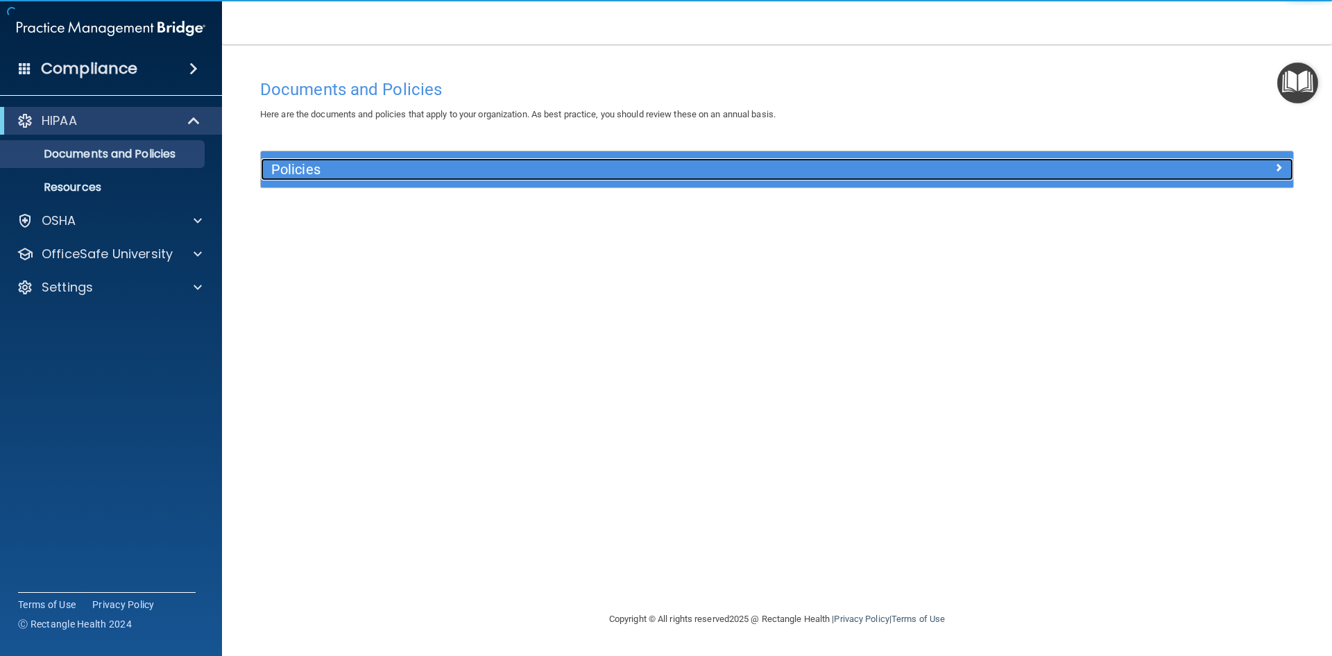
click at [348, 169] on h5 "Policies" at bounding box center [647, 169] width 753 height 15
